Goal: Task Accomplishment & Management: Manage account settings

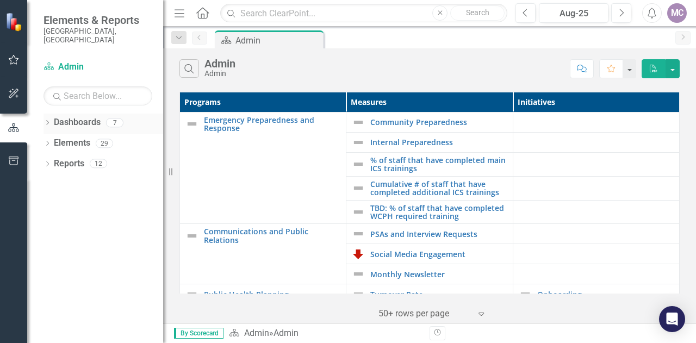
click at [46, 121] on icon "Dropdown" at bounding box center [48, 124] width 8 height 6
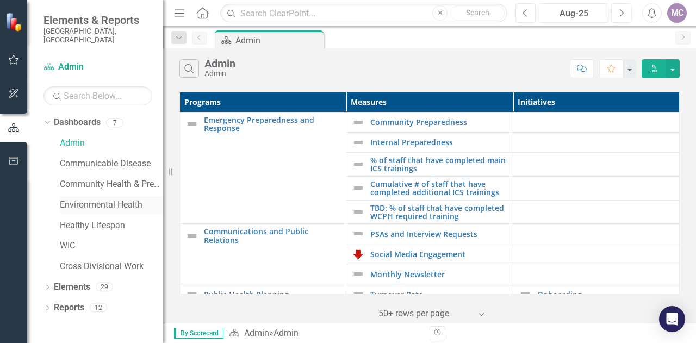
click at [120, 200] on link "Environmental Health" at bounding box center [111, 205] width 103 height 13
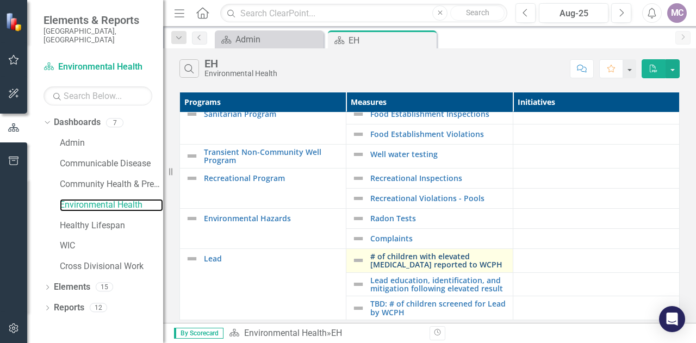
scroll to position [14, 0]
click at [448, 253] on link "# of children with elevated [MEDICAL_DATA] reported to WCPH" at bounding box center [438, 260] width 137 height 17
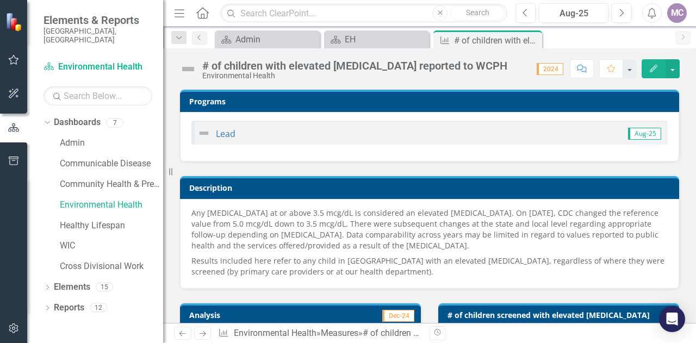
click at [552, 67] on span "2024" at bounding box center [550, 69] width 27 height 12
click at [552, 71] on span "2024" at bounding box center [550, 69] width 27 height 12
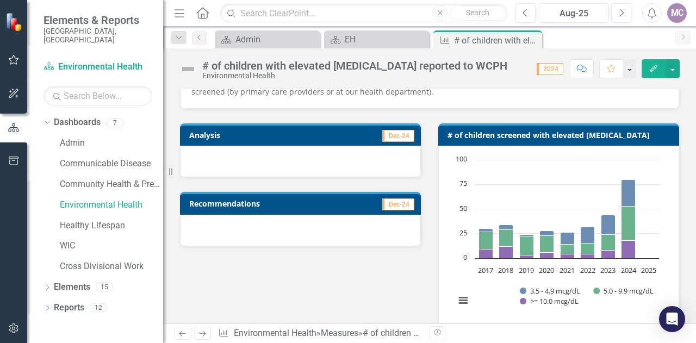
scroll to position [163, 0]
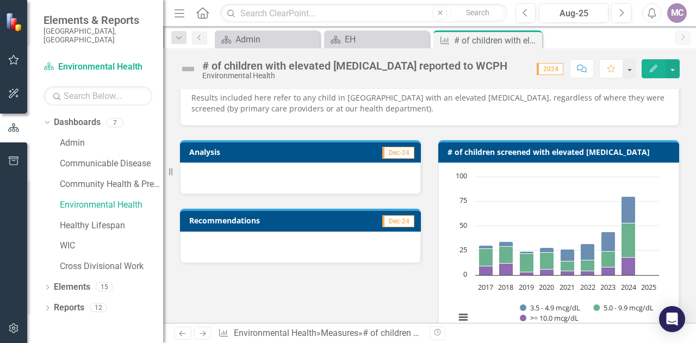
click at [211, 170] on div at bounding box center [300, 179] width 241 height 32
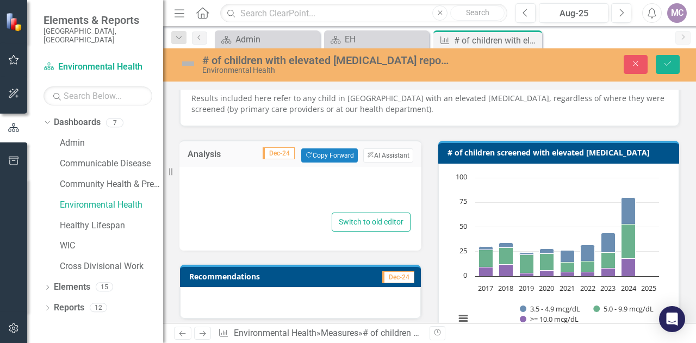
click at [282, 175] on div at bounding box center [300, 192] width 220 height 35
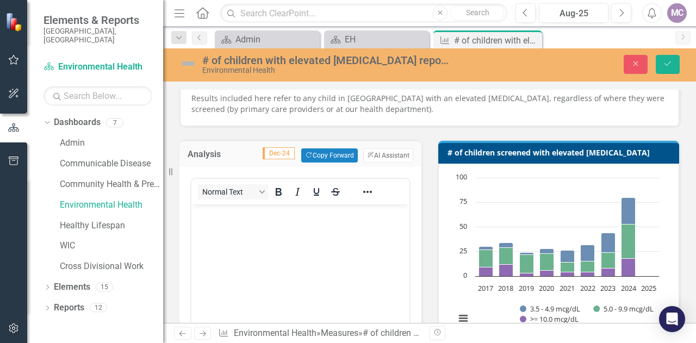
scroll to position [0, 0]
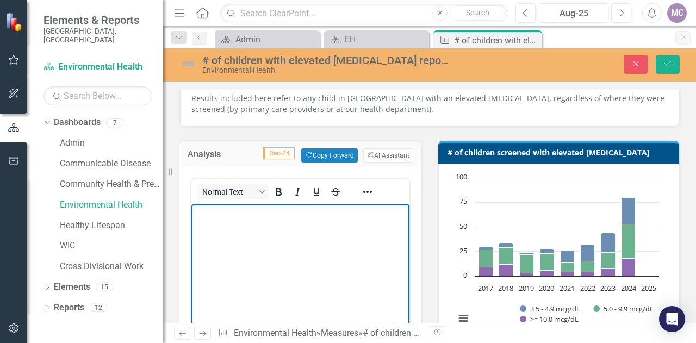
click at [275, 234] on body "Rich Text Area. Press ALT-0 for help." at bounding box center [300, 286] width 218 height 163
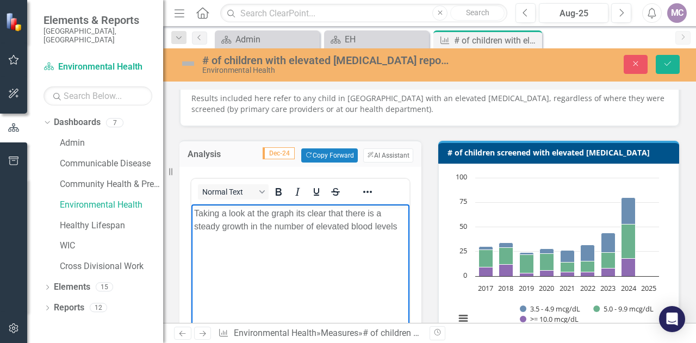
click at [294, 216] on p "Taking a look at the graph its clear that there is a steady growth in the numbe…" at bounding box center [300, 220] width 213 height 26
drag, startPoint x: 397, startPoint y: 231, endPoint x: 606, endPoint y: 434, distance: 291.6
click at [397, 231] on p "Taking a look at the graph, its clear that there is a steady growth in the numb…" at bounding box center [300, 220] width 213 height 26
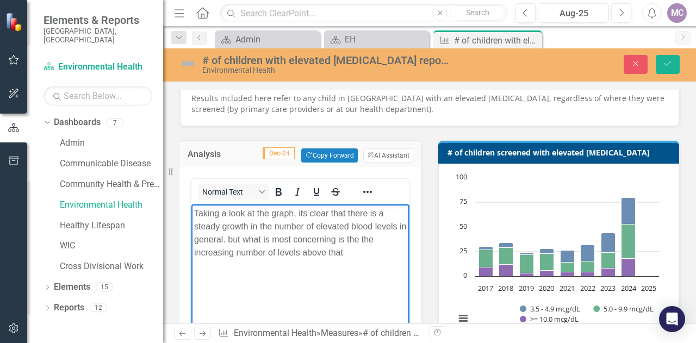
click at [365, 258] on p "Taking a look at the graph, its clear that there is a steady growth in the numb…" at bounding box center [300, 233] width 213 height 52
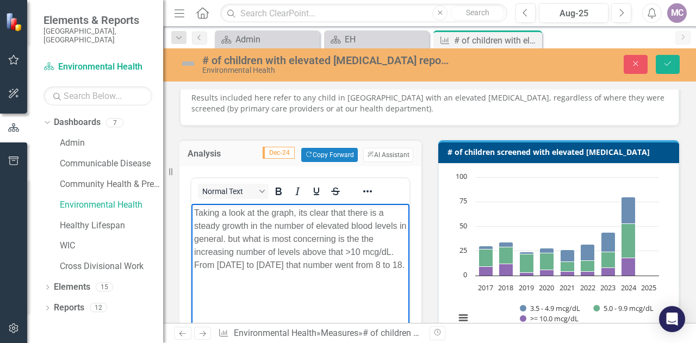
scroll to position [163, 0]
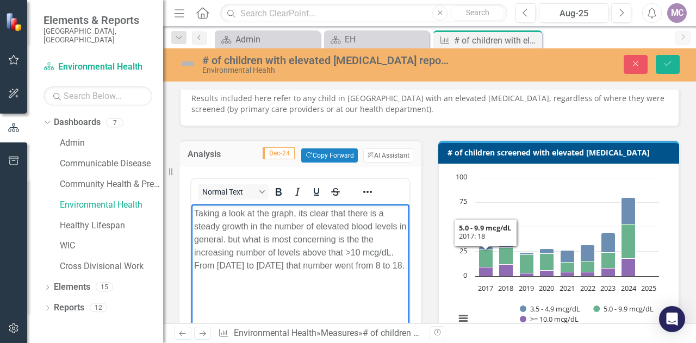
click at [389, 264] on p "Taking a look at the graph, its clear that there is a steady growth in the numb…" at bounding box center [300, 239] width 213 height 65
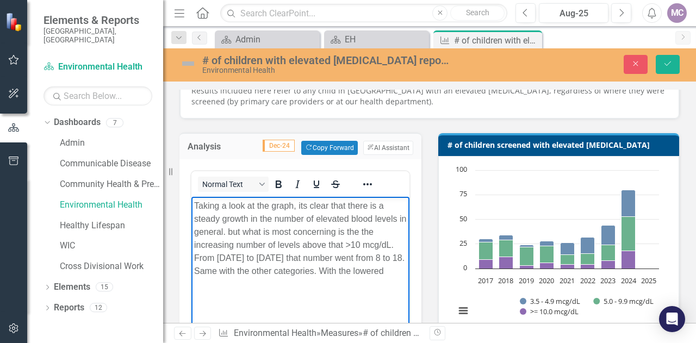
scroll to position [171, 0]
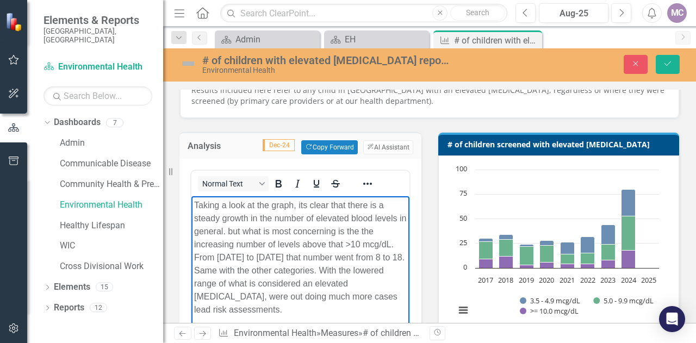
click at [230, 298] on p "Taking a look at the graph, its clear that there is a steady growth in the numb…" at bounding box center [300, 257] width 213 height 117
click at [227, 299] on p "Taking a look at the graph, its clear that there is a steady growth in the numb…" at bounding box center [300, 257] width 213 height 117
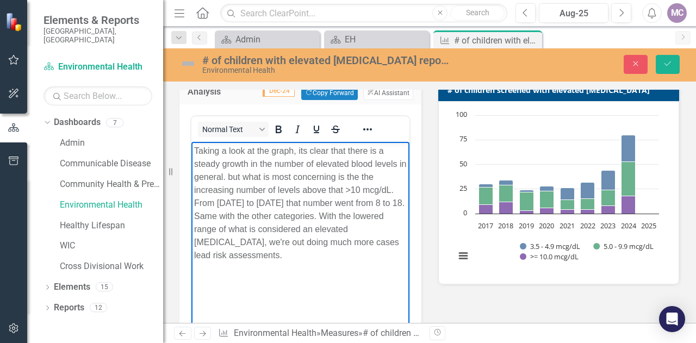
click at [278, 255] on p "Taking a look at the graph, its clear that there is a steady growth in the numb…" at bounding box center [300, 203] width 213 height 117
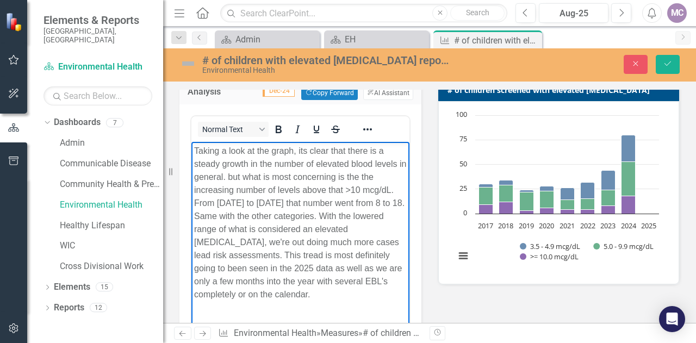
click at [338, 295] on p "Taking a look at the graph, its clear that there is a steady growth in the numb…" at bounding box center [300, 223] width 213 height 157
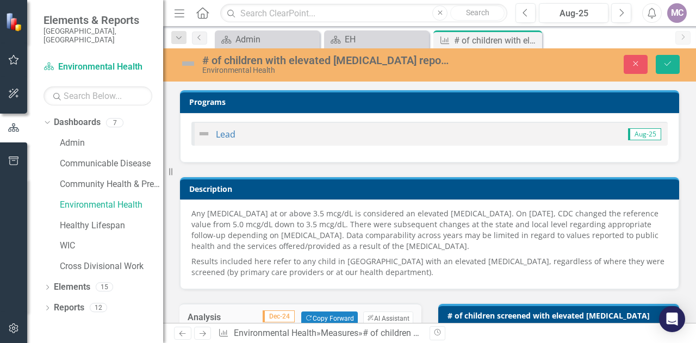
scroll to position [226, 0]
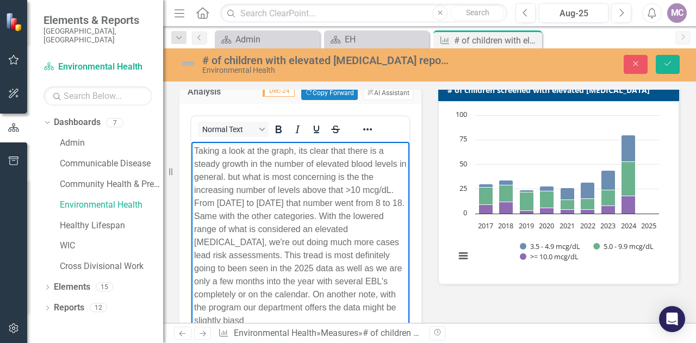
click at [280, 320] on p "Taking a look at the graph, its clear that there is a steady growth in the numb…" at bounding box center [300, 236] width 213 height 183
click at [288, 319] on p "Taking a look at the graph, its clear that there is a steady growth in the numb…" at bounding box center [300, 236] width 213 height 183
click at [294, 319] on p "Taking a look at the graph, its clear that there is a steady growth in the numb…" at bounding box center [300, 236] width 213 height 183
click at [323, 319] on p "Taking a look at the graph, its clear that there is a steady growth in the numb…" at bounding box center [300, 236] width 213 height 183
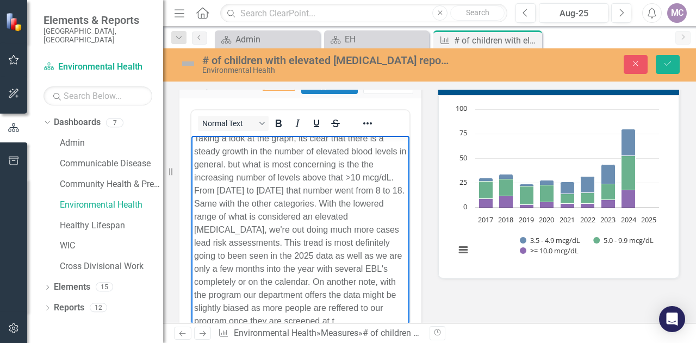
scroll to position [20, 0]
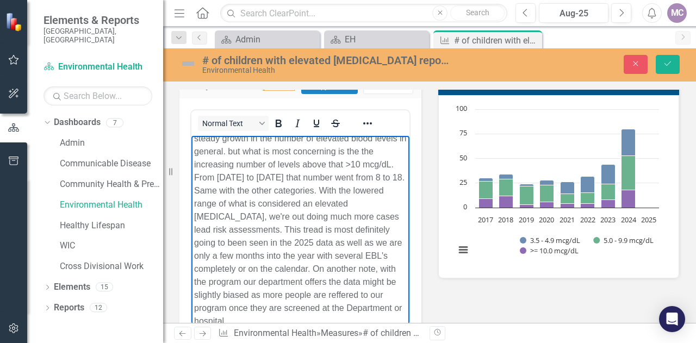
click at [199, 309] on p "Taking a look at the graph, its clear that there is a steady growth in the numb…" at bounding box center [300, 223] width 213 height 209
click at [320, 320] on p "Taking a look at the graph, its clear that there is a steady growth in the numb…" at bounding box center [300, 223] width 213 height 209
click at [280, 283] on p "Taking a look at the graph, its clear that there is a steady growth in the numb…" at bounding box center [300, 223] width 213 height 209
click at [308, 320] on p "Taking a look at the graph, its clear that there is a steady growth in the numb…" at bounding box center [300, 223] width 213 height 209
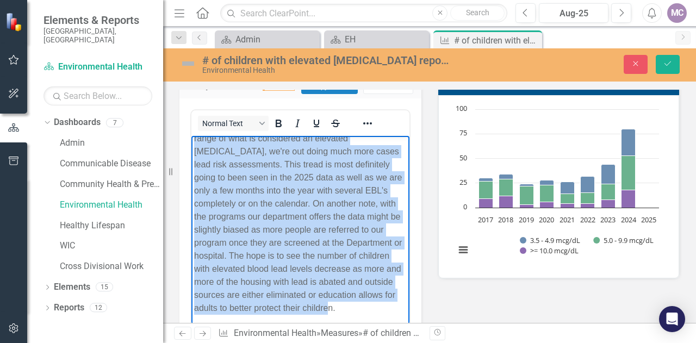
scroll to position [0, 0]
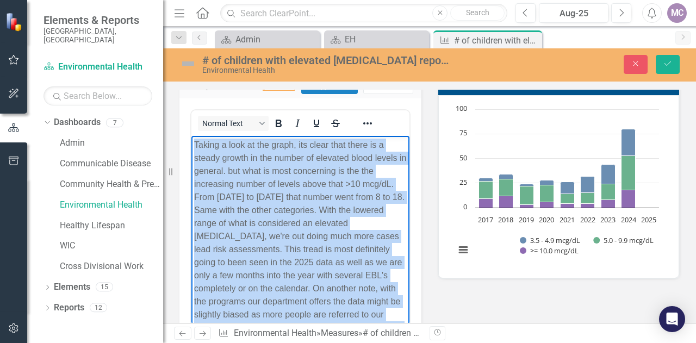
drag, startPoint x: 289, startPoint y: 318, endPoint x: 347, endPoint y: 248, distance: 90.7
click at [191, 136] on html "Taking a look at the graph, its clear that there is a steady growth in the numb…" at bounding box center [300, 273] width 218 height 275
copy p "Taking a look at the graph, its clear that there is a steady growth in the numb…"
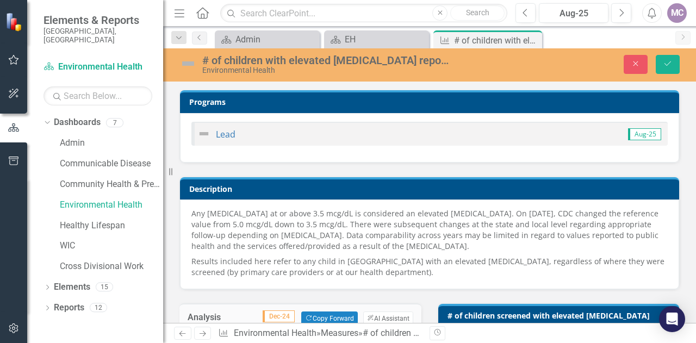
drag, startPoint x: 333, startPoint y: 545, endPoint x: 310, endPoint y: 466, distance: 82.3
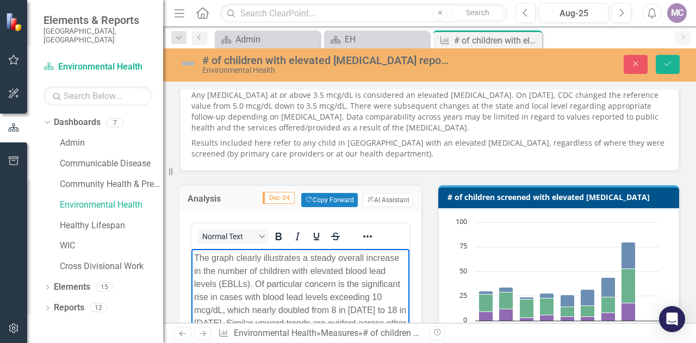
scroll to position [109, 0]
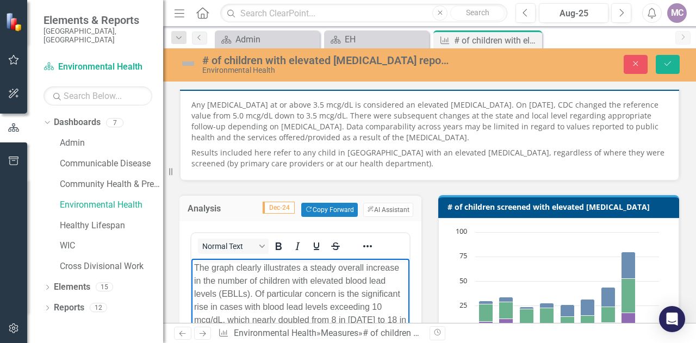
click at [280, 298] on p "The graph clearly illustrates a steady overall increase in the number of childr…" at bounding box center [300, 307] width 213 height 91
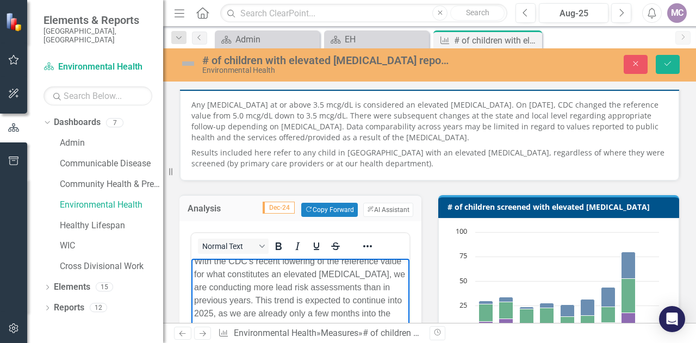
scroll to position [161, 0]
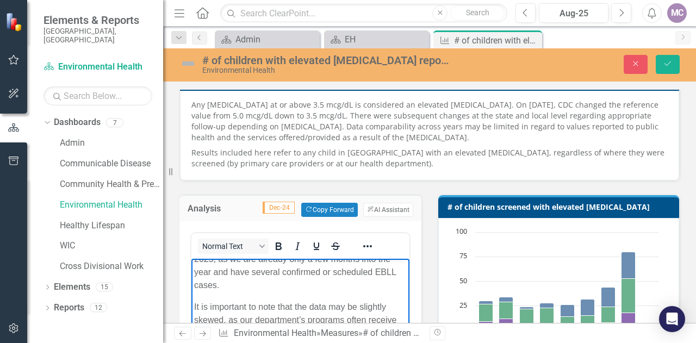
click at [302, 292] on p "With the CDC’s recent lowering of the reference value for what constitutes an e…" at bounding box center [300, 246] width 213 height 91
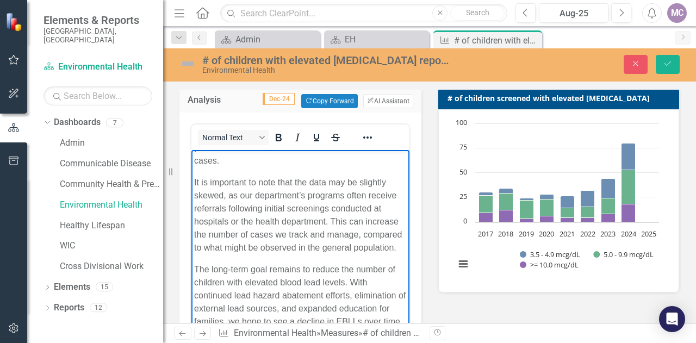
scroll to position [272, 0]
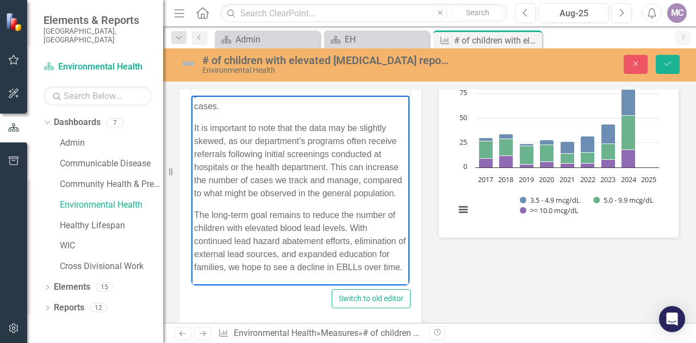
click at [209, 267] on p "The long-term goal remains to reduce the number of children with elevated blood…" at bounding box center [300, 241] width 213 height 65
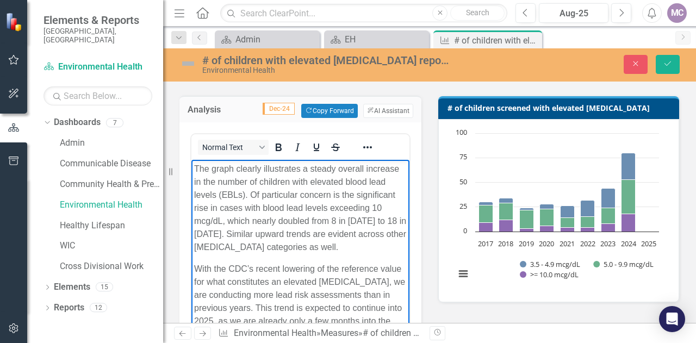
scroll to position [109, 0]
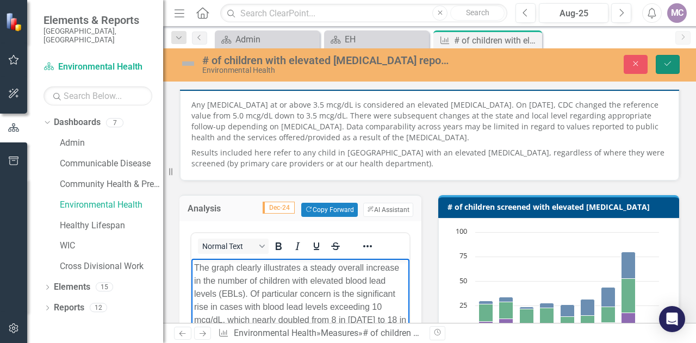
click at [659, 66] on button "Save" at bounding box center [668, 64] width 24 height 19
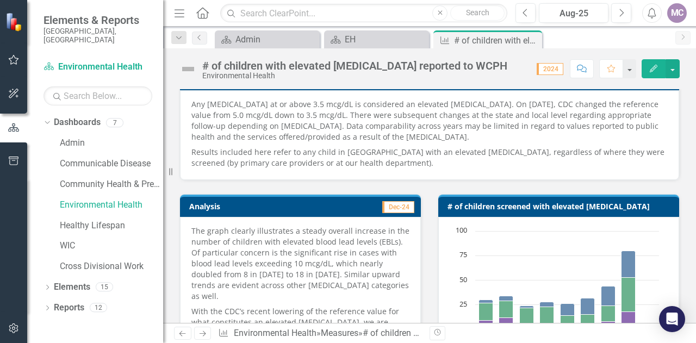
scroll to position [0, 0]
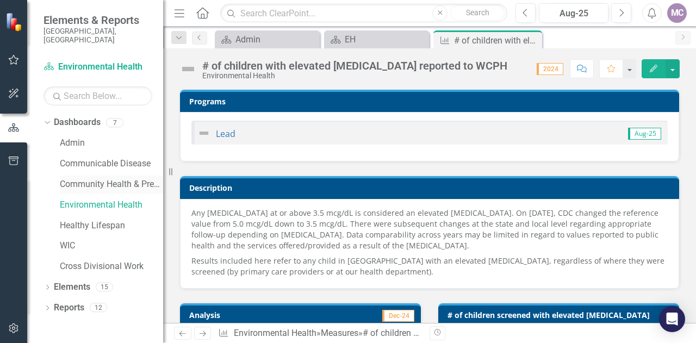
drag, startPoint x: 174, startPoint y: 172, endPoint x: 85, endPoint y: 166, distance: 88.3
click at [85, 166] on div "Elements & Reports Winnebago County, WI Dashboard Environmental Health Search D…" at bounding box center [81, 171] width 163 height 343
click at [672, 67] on button "button" at bounding box center [673, 68] width 14 height 19
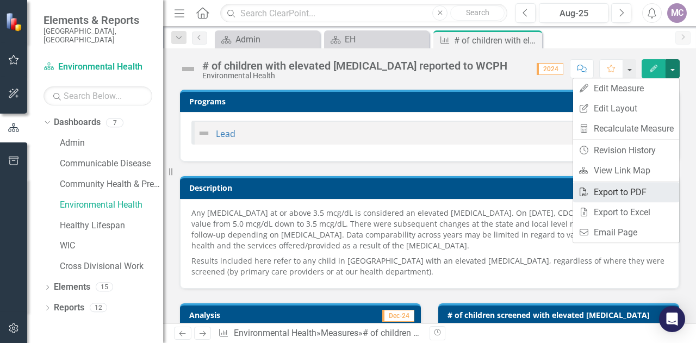
click at [634, 189] on link "PDF Export to PDF" at bounding box center [626, 192] width 106 height 20
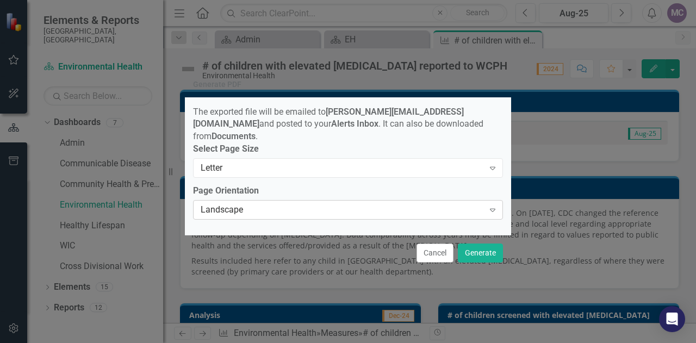
click at [464, 205] on div "Landscape" at bounding box center [342, 209] width 283 height 13
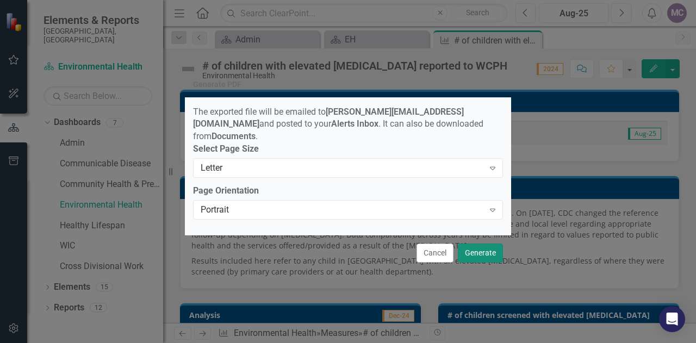
click at [485, 248] on button "Generate" at bounding box center [480, 253] width 45 height 19
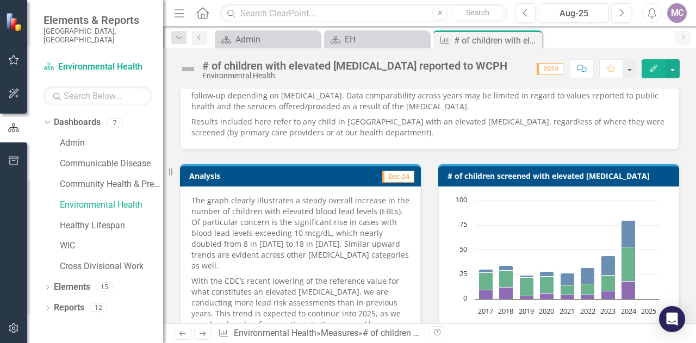
scroll to position [54, 0]
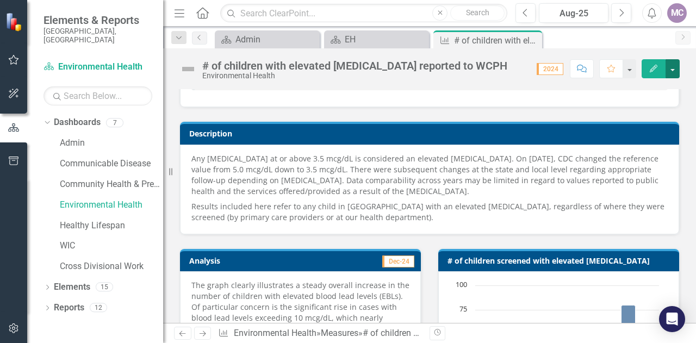
click at [669, 71] on button "button" at bounding box center [673, 68] width 14 height 19
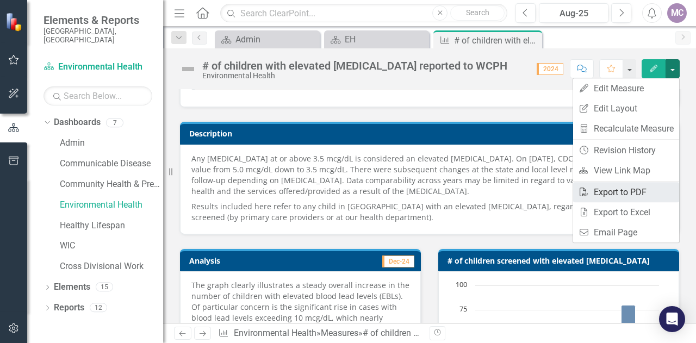
click at [624, 195] on link "PDF Export to PDF" at bounding box center [626, 192] width 106 height 20
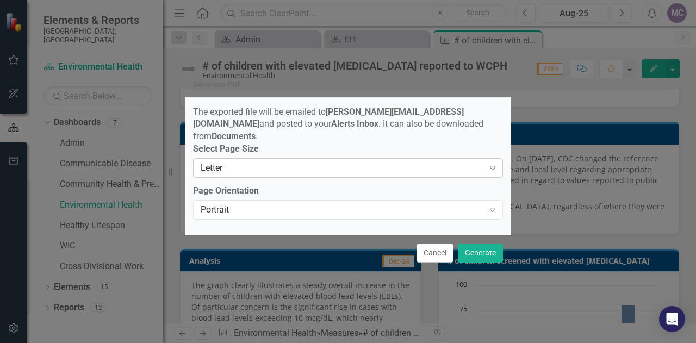
click at [281, 162] on div "Letter" at bounding box center [342, 168] width 283 height 13
click at [469, 250] on button "Generate" at bounding box center [480, 253] width 45 height 19
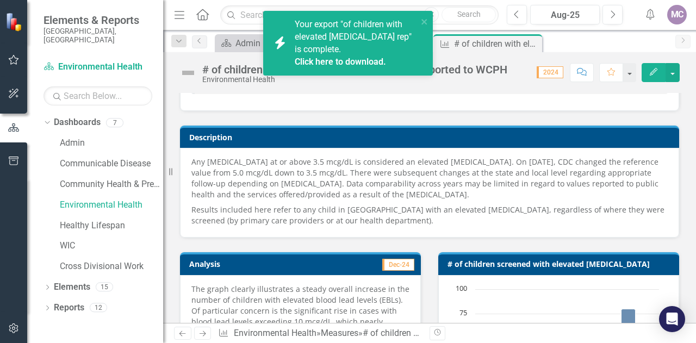
click at [362, 62] on link "Click here to download." at bounding box center [340, 62] width 91 height 10
